Goal: Check status: Check status

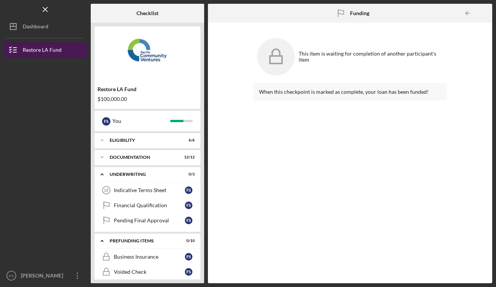
click at [54, 54] on div "Restore LA Fund" at bounding box center [42, 50] width 39 height 17
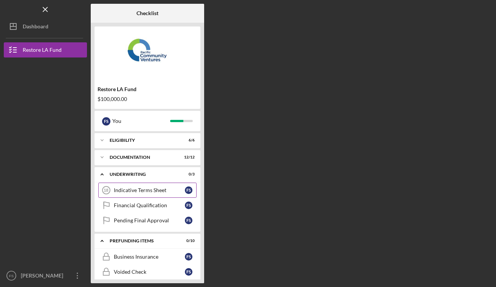
click at [141, 193] on div "Indicative Terms Sheet" at bounding box center [149, 190] width 71 height 6
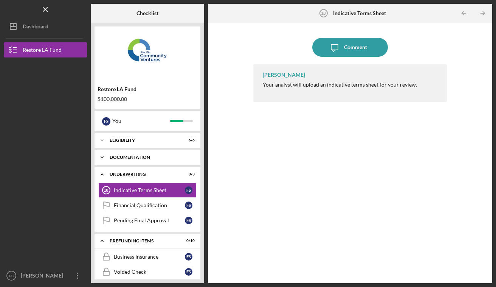
click at [168, 153] on div "Icon/Expander Documentation 12 / 12" at bounding box center [147, 157] width 106 height 15
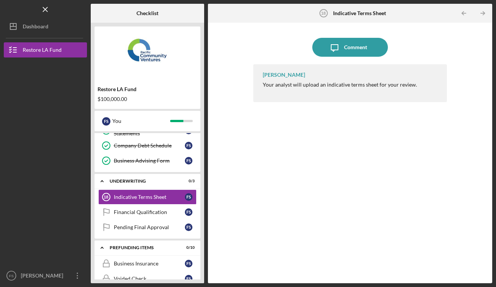
scroll to position [178, 0]
click at [141, 213] on div "Financial Qualification" at bounding box center [149, 212] width 71 height 6
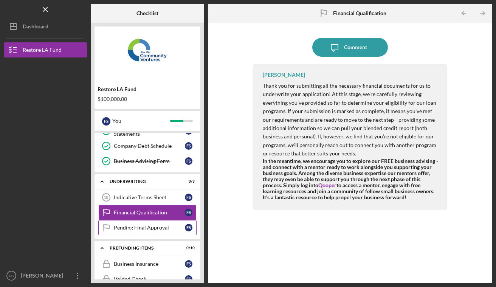
click at [141, 229] on div "Pending Final Approval" at bounding box center [149, 227] width 71 height 6
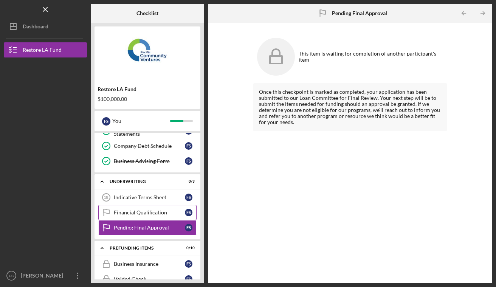
click at [138, 205] on link "Financial Qualification Financial Qualification F S" at bounding box center [147, 212] width 98 height 15
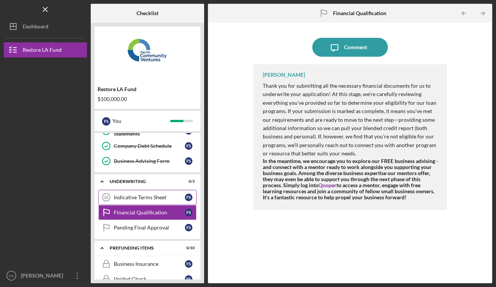
click at [146, 198] on div "Indicative Terms Sheet" at bounding box center [149, 197] width 71 height 6
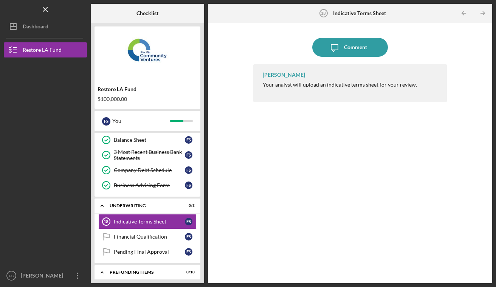
scroll to position [131, 0]
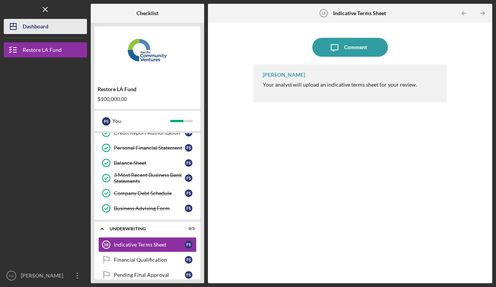
click at [34, 22] on div "Dashboard" at bounding box center [36, 27] width 26 height 17
